Goal: Task Accomplishment & Management: Manage account settings

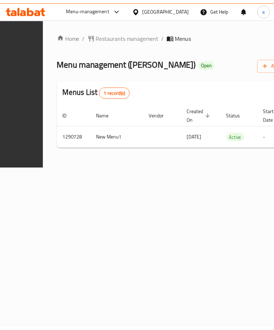
scroll to position [0, 175]
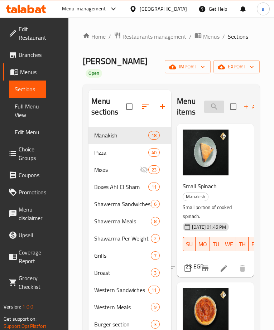
click at [209, 101] on input "search" at bounding box center [214, 107] width 20 height 13
paste input "Medium Shawarma Fatteh Meal"
click at [209, 101] on input "Medium Shawarma Fatteh Meal" at bounding box center [214, 107] width 20 height 13
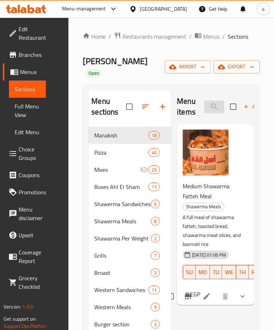
paste input "Medium Shawarma Fatteh Meal"
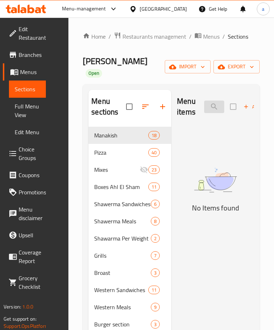
click at [216, 101] on input "Medium Shawarma FattehMedium Shawarma Fatteh Meal Meal" at bounding box center [214, 107] width 20 height 13
paste input "search"
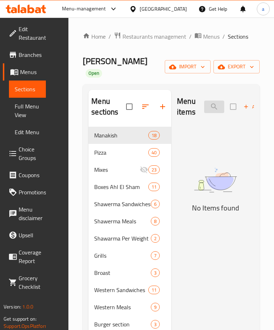
click at [209, 101] on input "Medium Shawarma Fatteh Meal" at bounding box center [214, 107] width 20 height 13
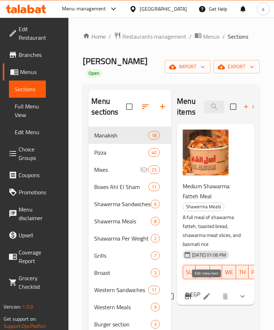
type input "Medium Shawarma Fatteh Meal"
click at [210, 292] on icon at bounding box center [207, 296] width 9 height 9
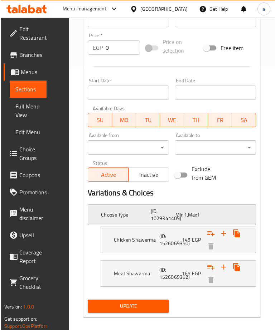
scroll to position [271, 0]
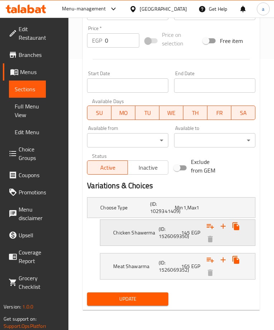
click at [147, 237] on h5 "Chicken Shawerma" at bounding box center [134, 232] width 43 height 7
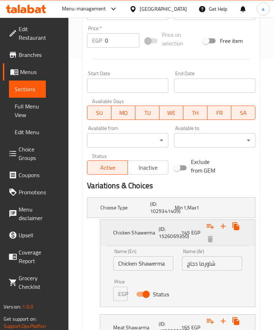
click at [137, 232] on h5 "Chicken Shawerma" at bounding box center [134, 232] width 43 height 7
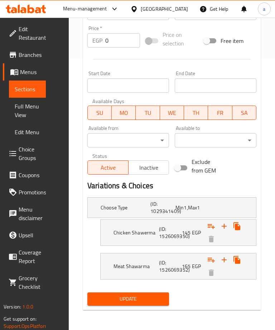
click at [242, 191] on h2 "Variations & Choices" at bounding box center [171, 186] width 169 height 11
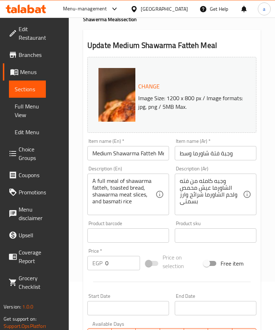
scroll to position [0, 0]
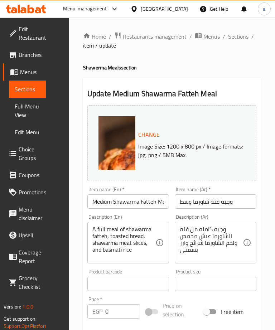
click at [30, 55] on span "Branches" at bounding box center [30, 55] width 23 height 9
